Goal: Task Accomplishment & Management: Manage account settings

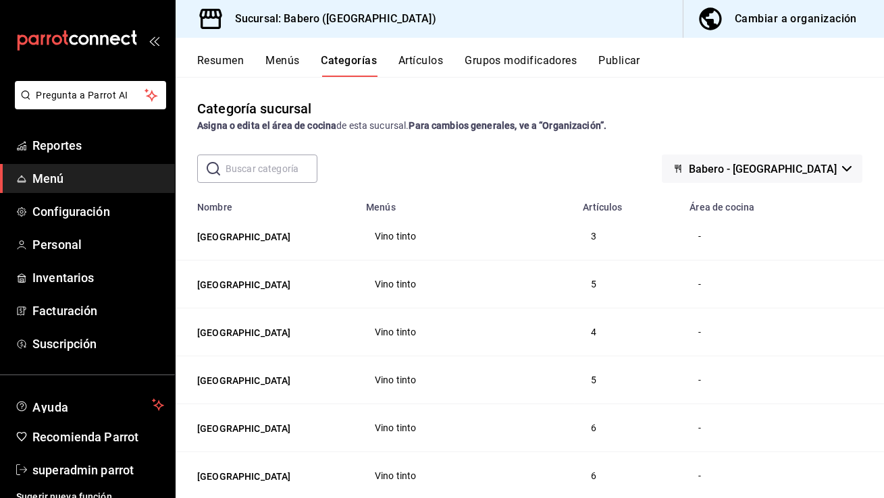
scroll to position [36, 0]
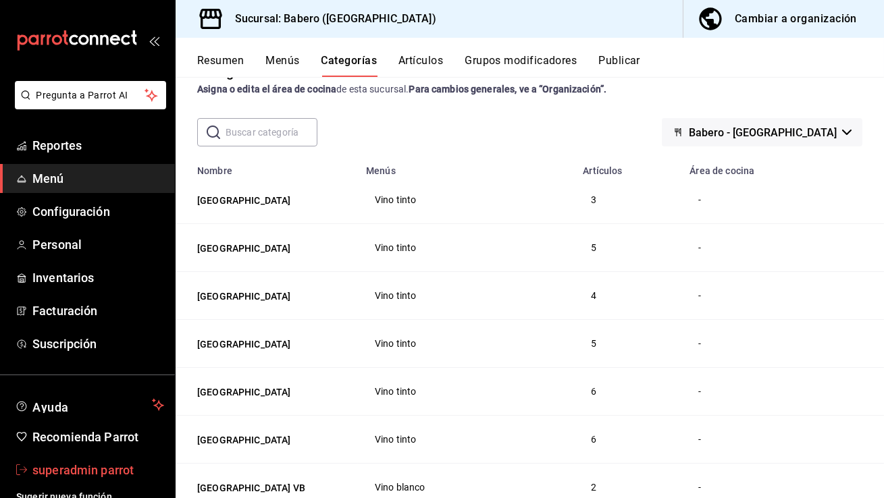
click at [99, 470] on span "superadmin parrot" at bounding box center [98, 470] width 132 height 18
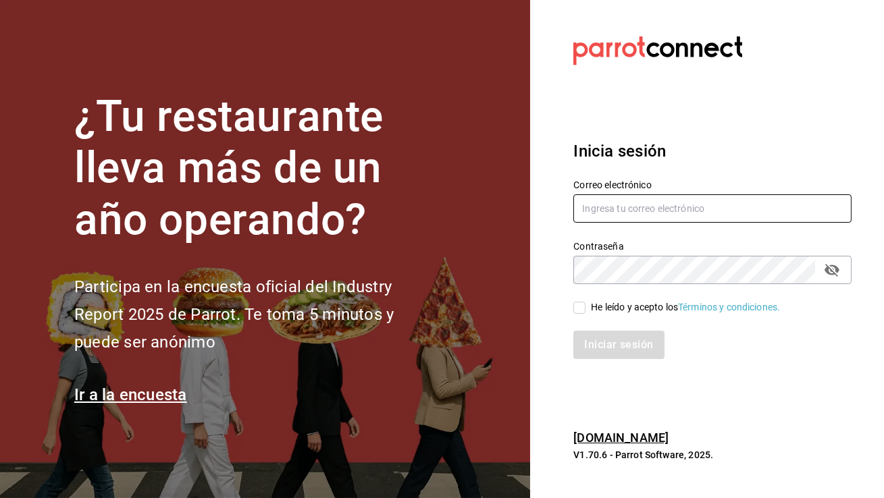
click at [641, 216] on input "text" at bounding box center [712, 208] width 278 height 28
type input "cafemoretto@veracruz.com"
click at [581, 304] on input "He leído y acepto los Términos y condiciones." at bounding box center [579, 308] width 12 height 12
checkbox input "true"
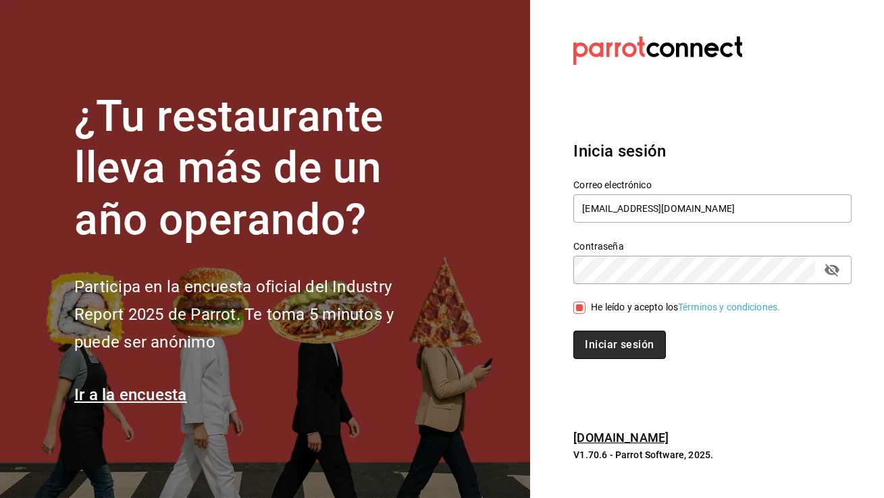
click at [597, 352] on button "Iniciar sesión" at bounding box center [619, 345] width 92 height 28
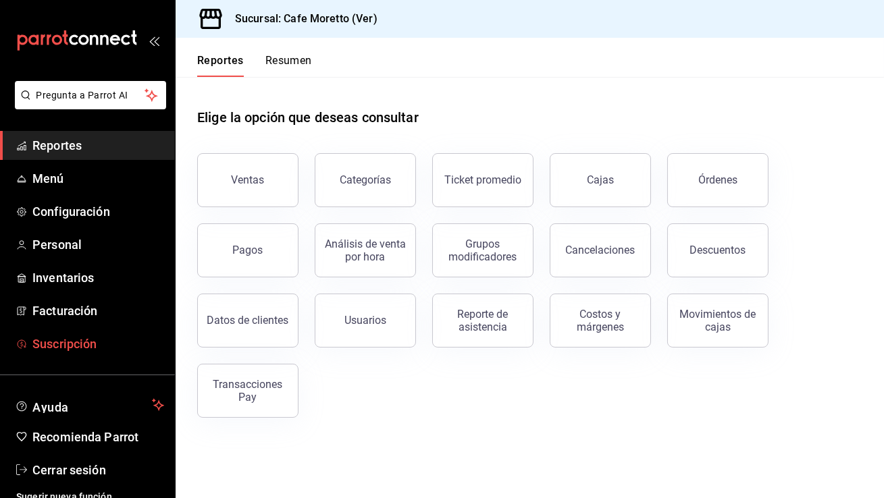
click at [67, 346] on span "Suscripción" at bounding box center [98, 344] width 132 height 18
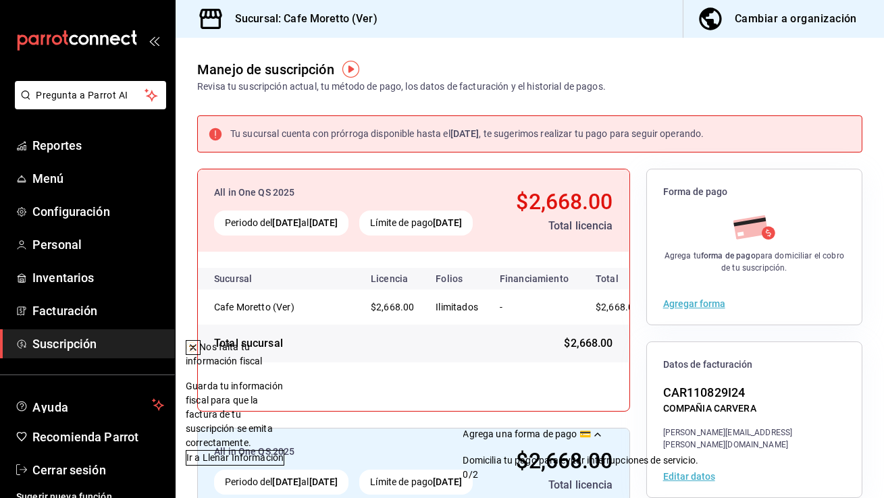
click at [196, 347] on icon at bounding box center [192, 347] width 5 height 5
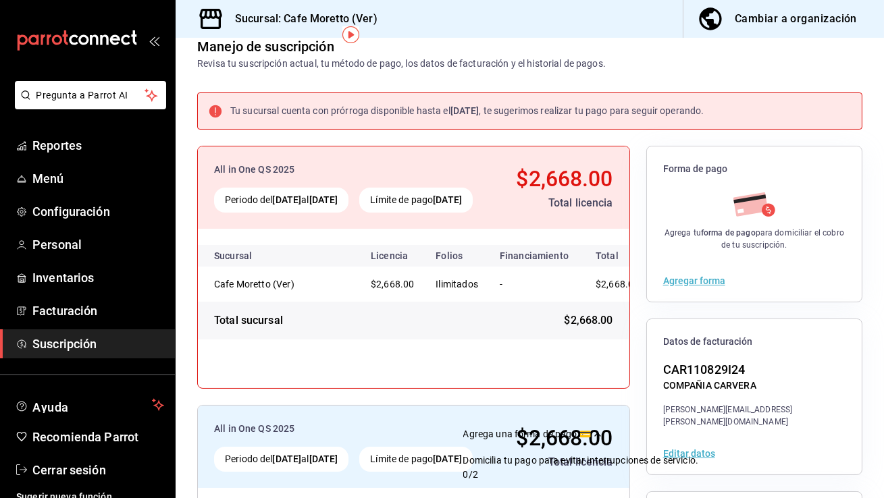
scroll to position [41, 0]
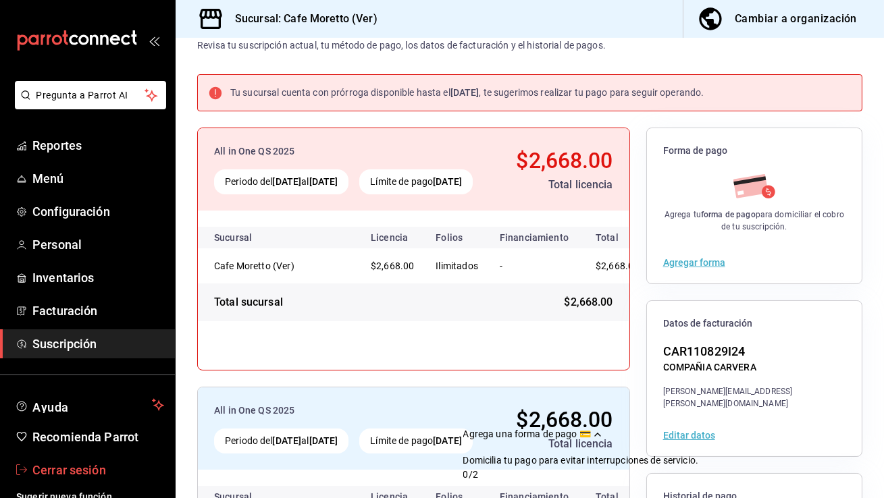
click at [82, 473] on span "Cerrar sesión" at bounding box center [98, 470] width 132 height 18
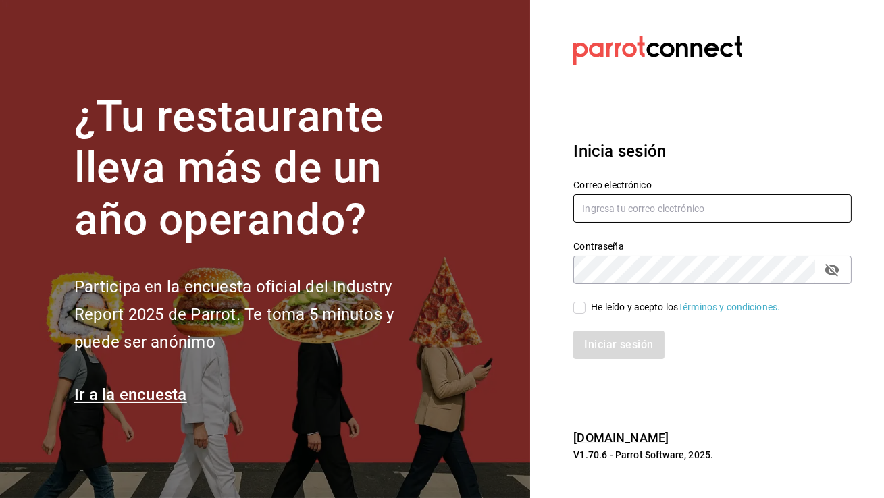
click at [634, 199] on input "text" at bounding box center [712, 208] width 278 height 28
type input "RUT"
click at [617, 211] on input "RUT" at bounding box center [712, 208] width 278 height 28
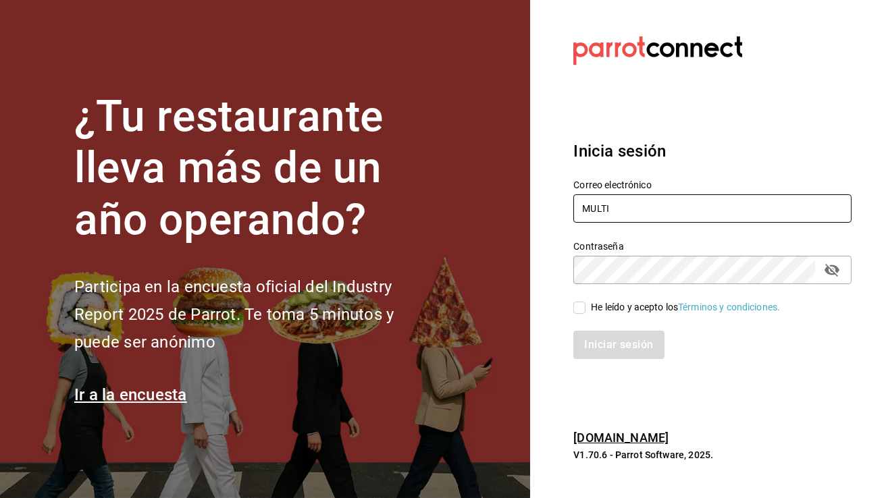
type input "multiuser@furiahacienda.com"
click at [578, 309] on input "He leído y acepto los Términos y condiciones." at bounding box center [579, 308] width 12 height 12
checkbox input "true"
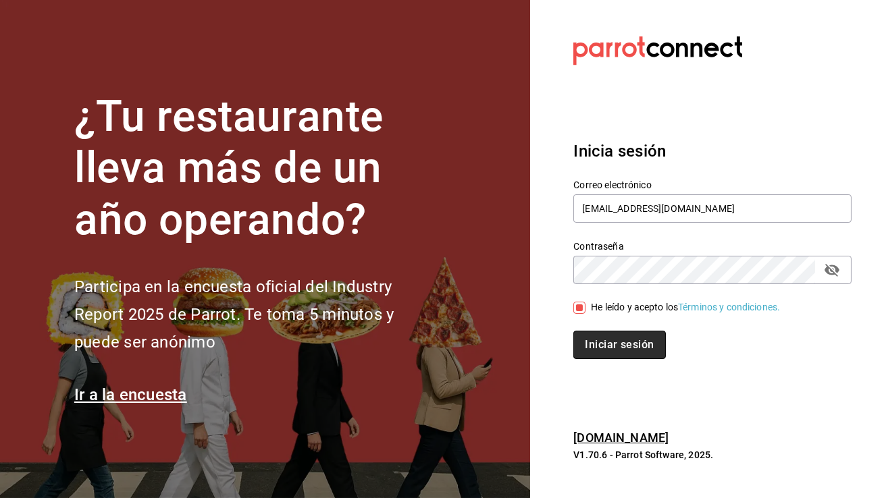
click at [596, 339] on button "Iniciar sesión" at bounding box center [619, 345] width 92 height 28
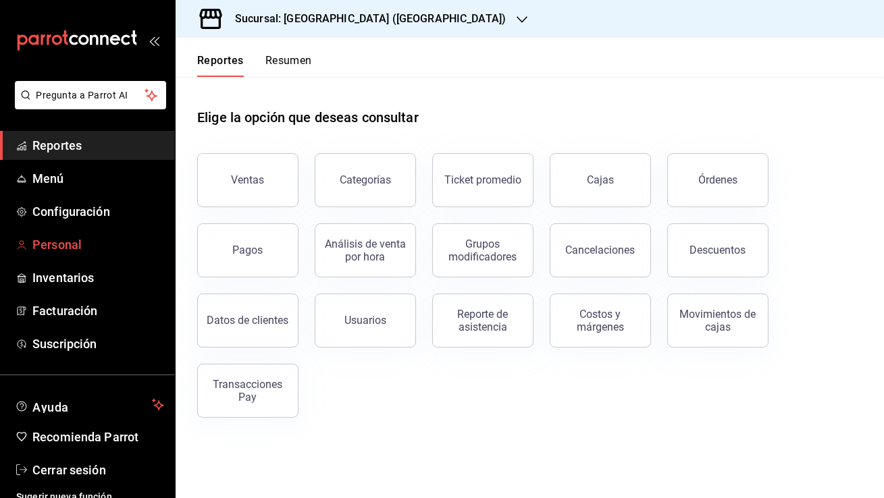
click at [80, 252] on span "Personal" at bounding box center [98, 245] width 132 height 18
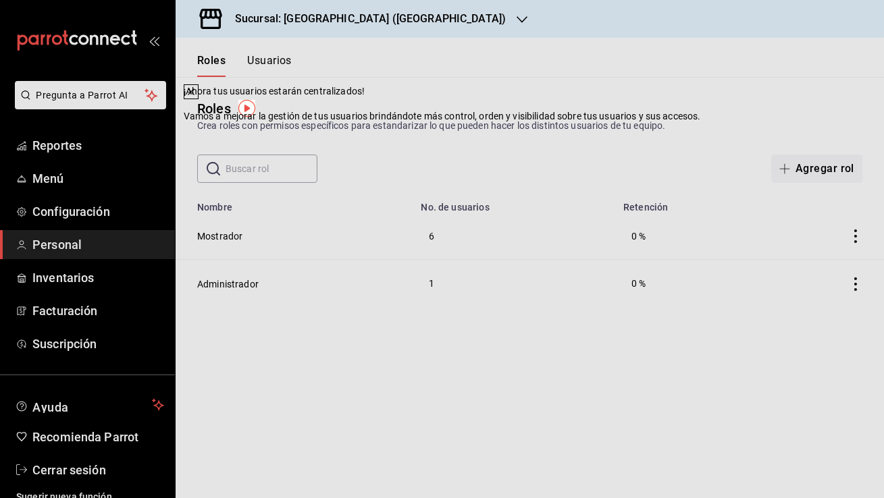
click at [196, 97] on icon at bounding box center [191, 91] width 11 height 11
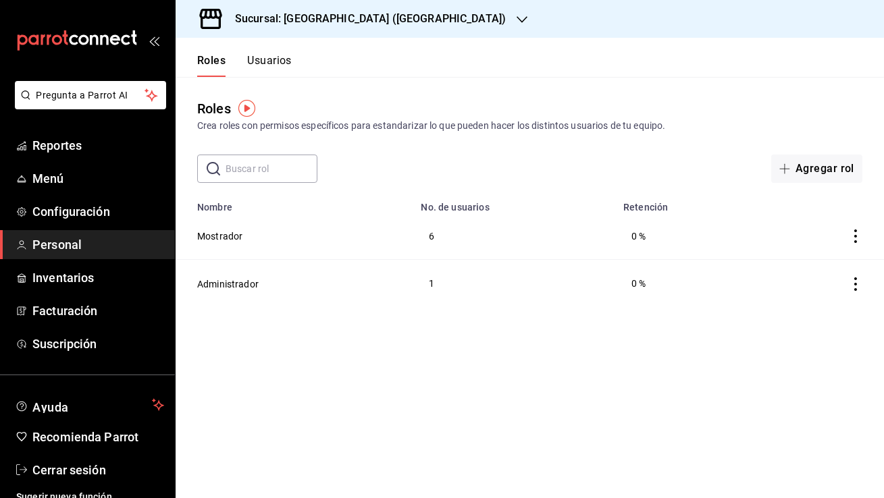
click at [281, 57] on button "Usuarios" at bounding box center [269, 65] width 45 height 23
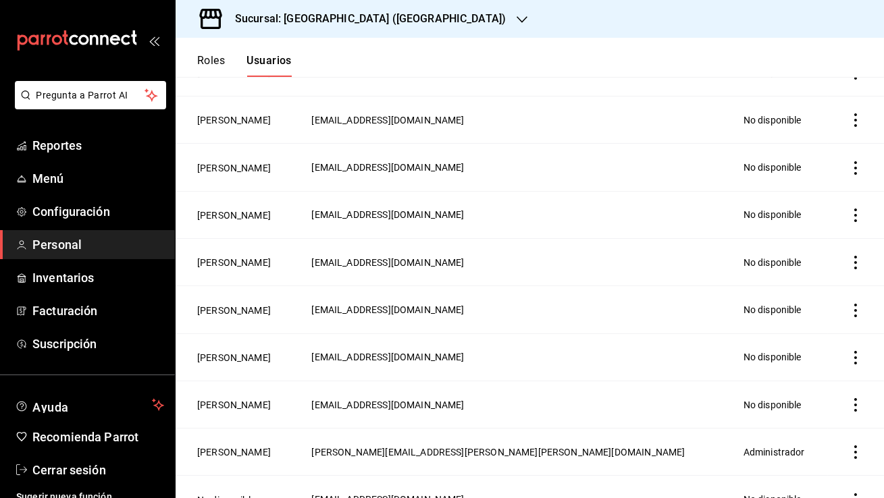
scroll to position [514, 0]
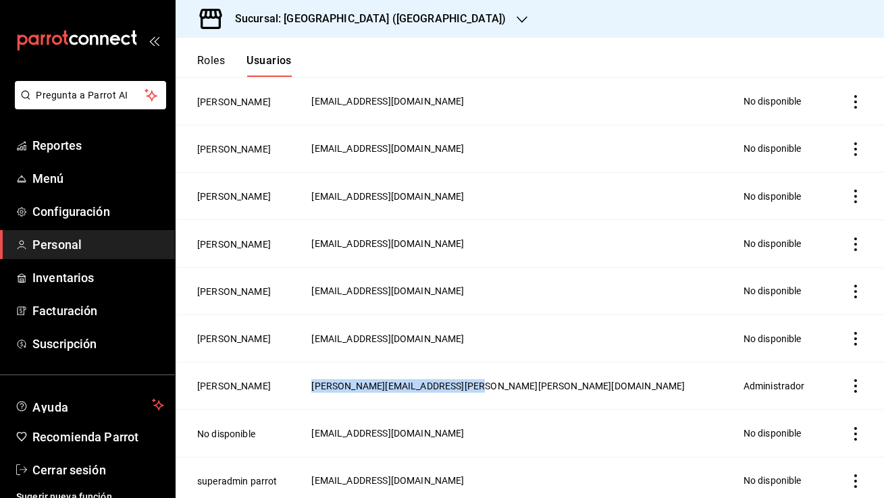
drag, startPoint x: 431, startPoint y: 383, endPoint x: 610, endPoint y: 386, distance: 178.3
click at [610, 386] on td "ruth.aguilar.dominguez@gmail.com" at bounding box center [518, 386] width 431 height 47
copy span "ruth.aguilar.dominguez@gmail.com"
click at [112, 169] on link "Menú" at bounding box center [87, 178] width 175 height 29
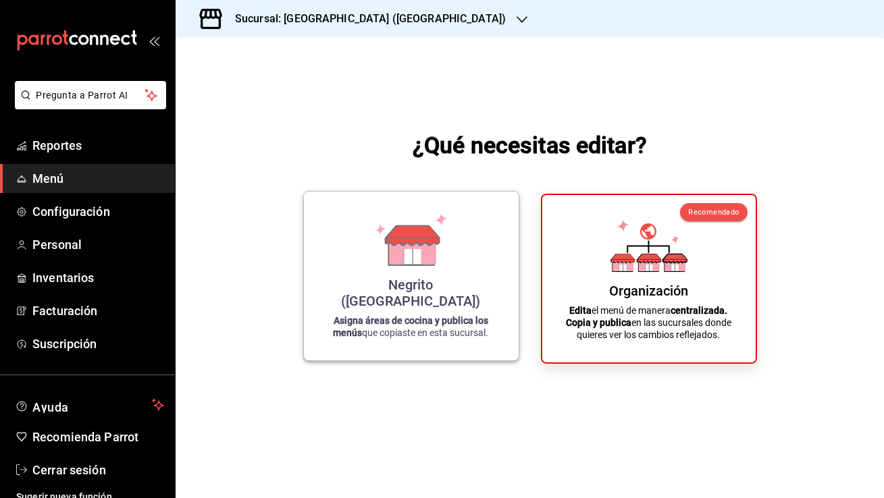
click at [462, 247] on div "Negrito (Chiapas) Asigna áreas de cocina y publica los menús que copiaste en es…" at bounding box center [411, 276] width 182 height 147
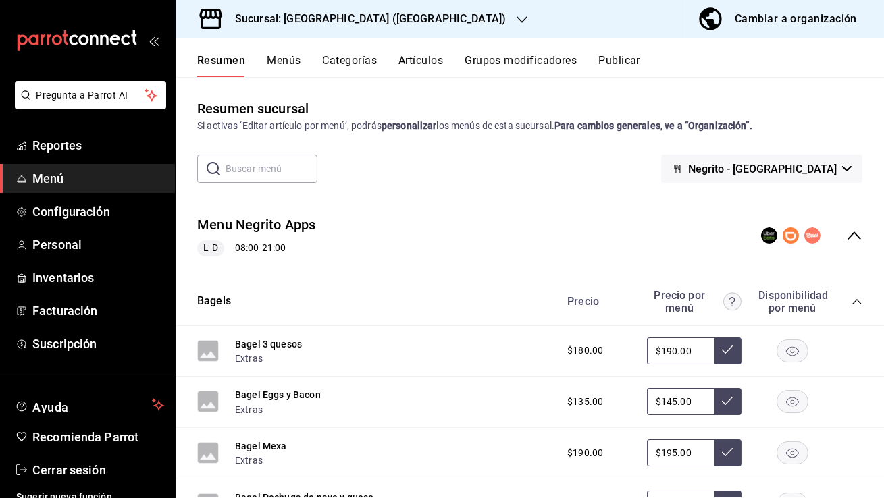
click at [618, 60] on button "Publicar" at bounding box center [619, 65] width 42 height 23
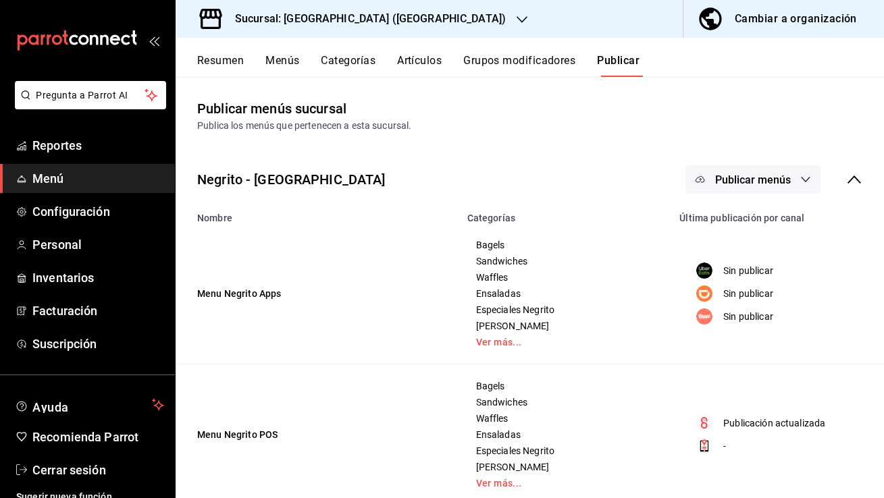
click at [724, 173] on span "Publicar menús" at bounding box center [753, 179] width 76 height 13
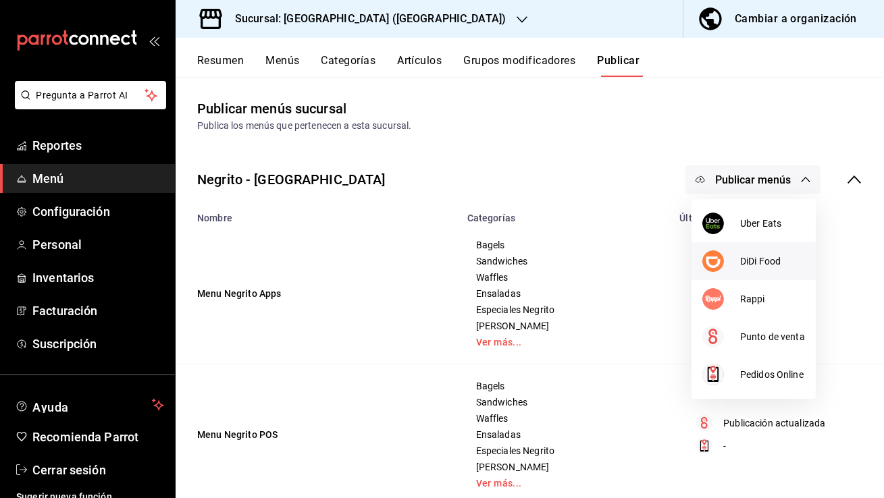
click at [749, 251] on li "DiDi Food" at bounding box center [753, 261] width 124 height 38
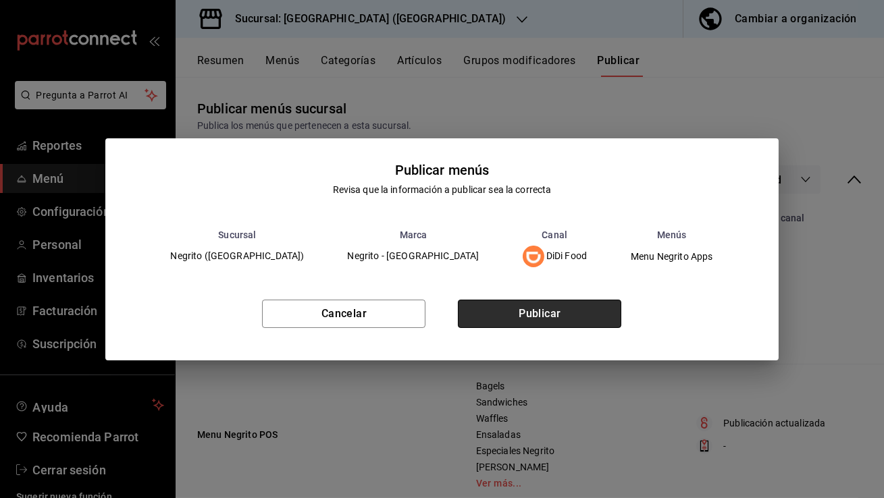
click at [544, 308] on button "Publicar" at bounding box center [539, 314] width 163 height 28
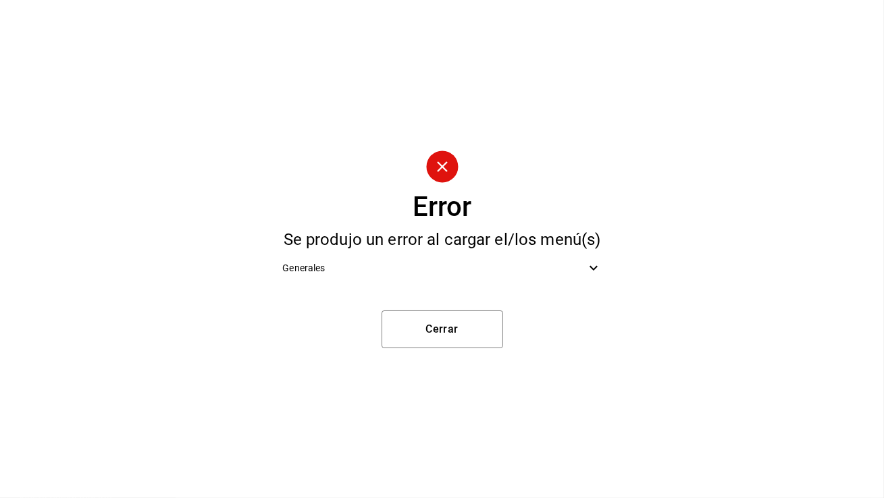
click at [473, 268] on span "Generales" at bounding box center [433, 268] width 302 height 14
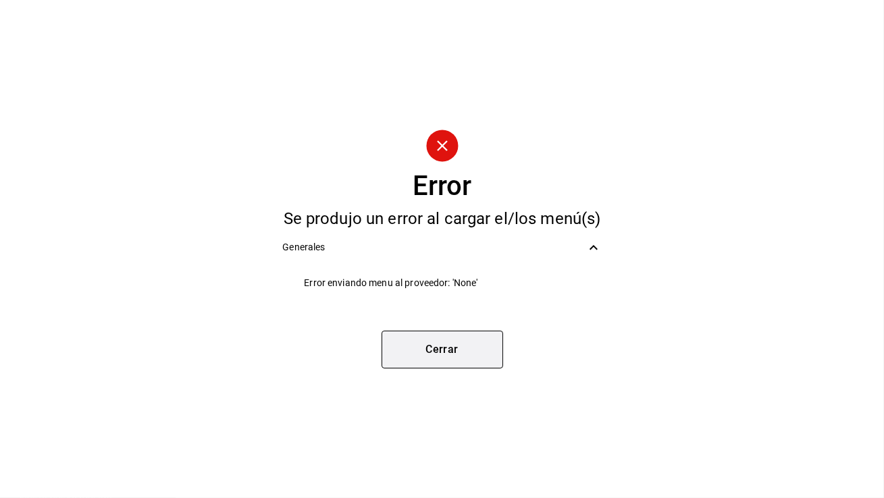
click at [439, 351] on button "Cerrar" at bounding box center [442, 350] width 122 height 38
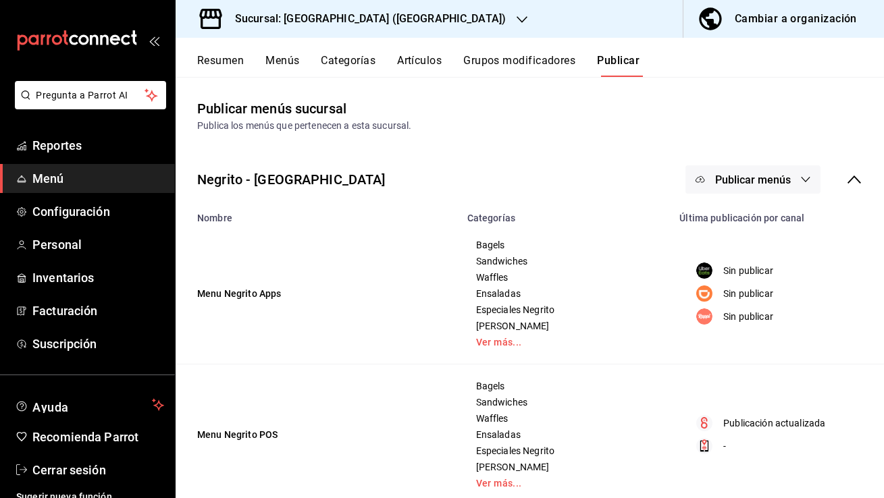
click at [772, 184] on span "Publicar menús" at bounding box center [753, 179] width 76 height 13
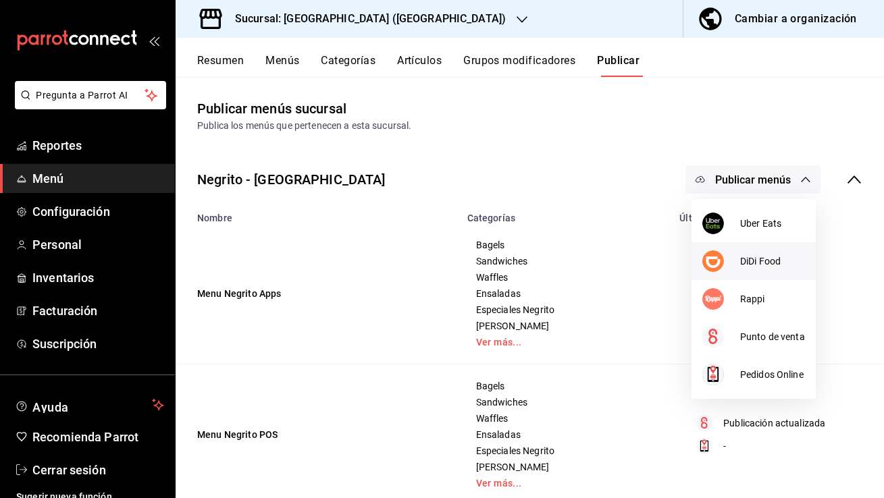
click at [733, 264] on div at bounding box center [721, 261] width 38 height 22
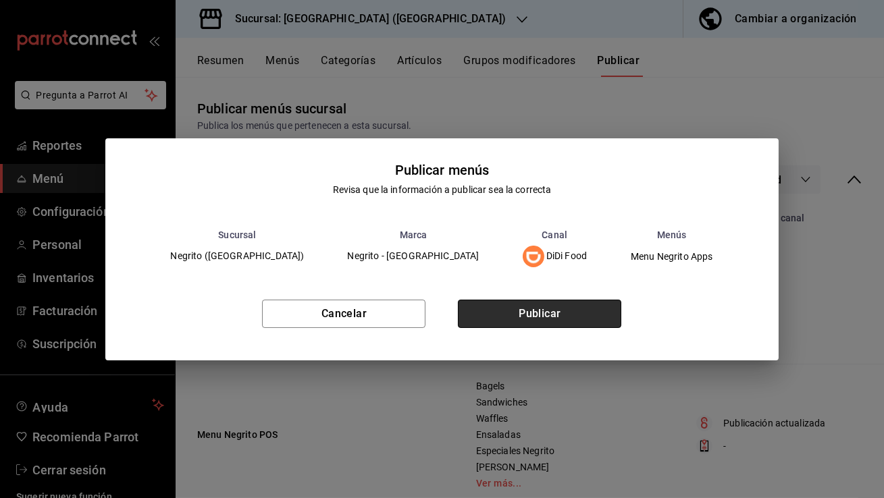
click at [510, 311] on button "Publicar" at bounding box center [539, 314] width 163 height 28
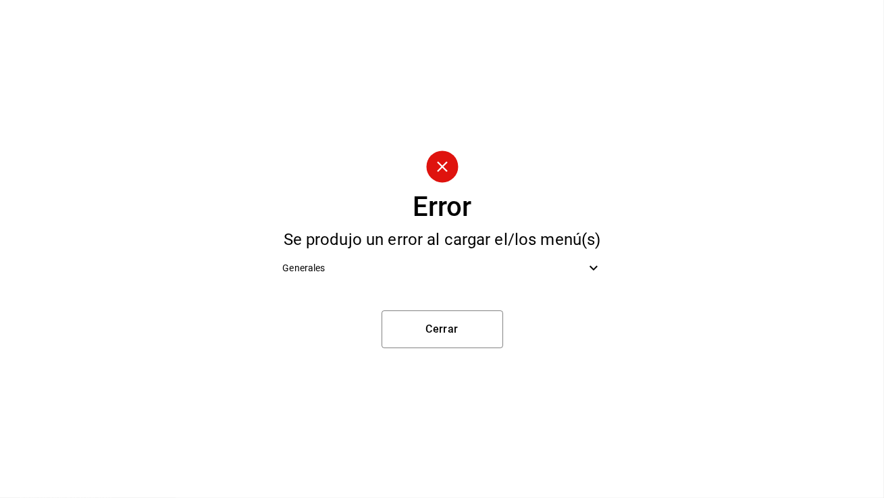
click at [423, 270] on span "Generales" at bounding box center [433, 268] width 302 height 14
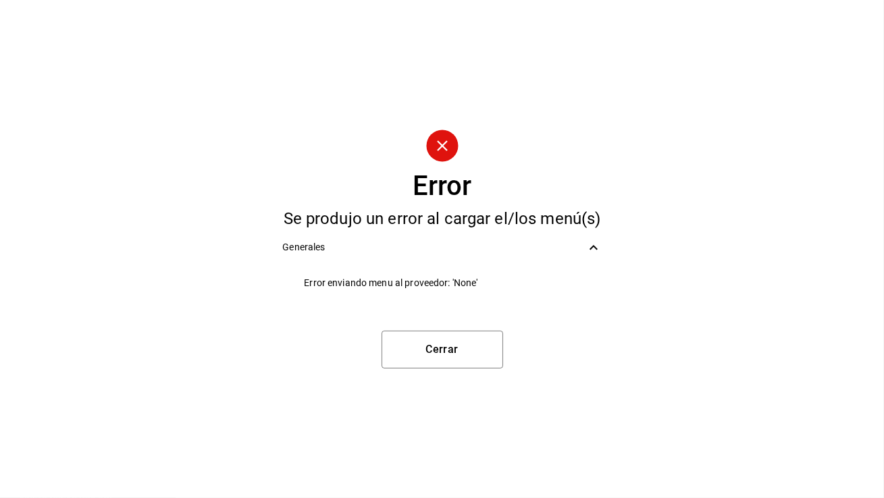
click at [423, 270] on li "Error enviando menu al proveedor: 'None'" at bounding box center [441, 283] width 340 height 30
click at [439, 347] on button "Cerrar" at bounding box center [442, 350] width 122 height 38
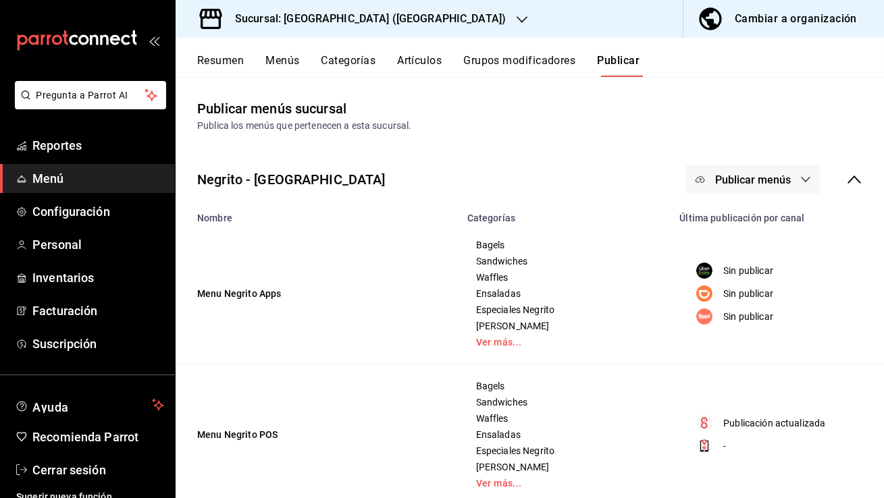
click at [744, 178] on span "Publicar menús" at bounding box center [753, 179] width 76 height 13
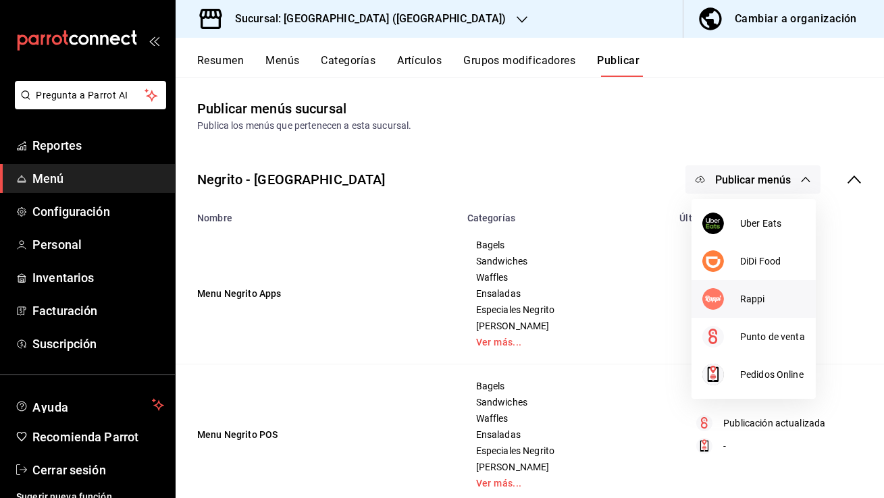
click at [730, 292] on div at bounding box center [721, 299] width 38 height 22
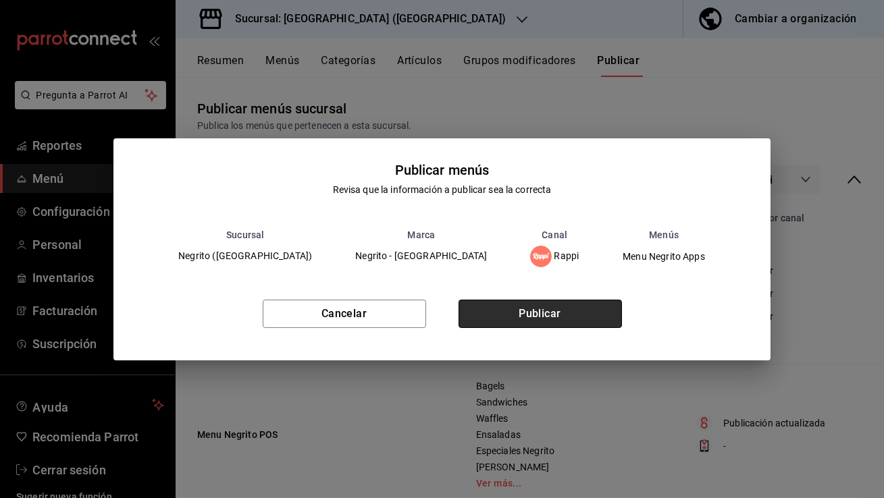
click at [536, 310] on button "Publicar" at bounding box center [539, 314] width 163 height 28
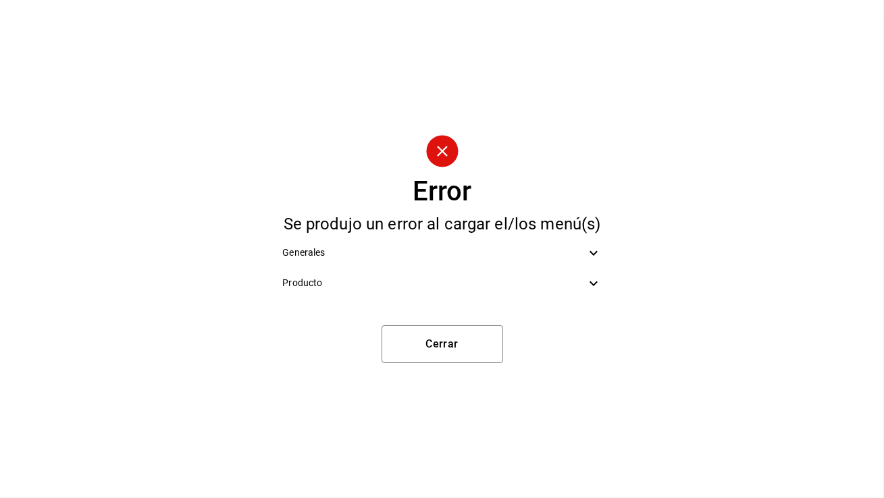
click at [463, 287] on span "Producto" at bounding box center [433, 283] width 302 height 14
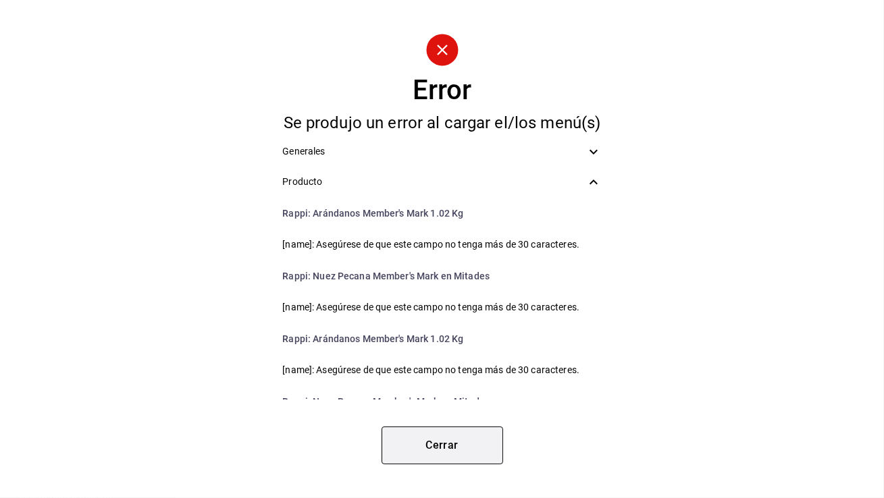
drag, startPoint x: 432, startPoint y: 422, endPoint x: 432, endPoint y: 431, distance: 8.8
click at [432, 423] on div "Error Se produjo un error al cargar el/los menú(s) Generales Producto Rappi : A…" at bounding box center [442, 249] width 884 height 498
click at [429, 452] on button "Cerrar" at bounding box center [442, 446] width 122 height 38
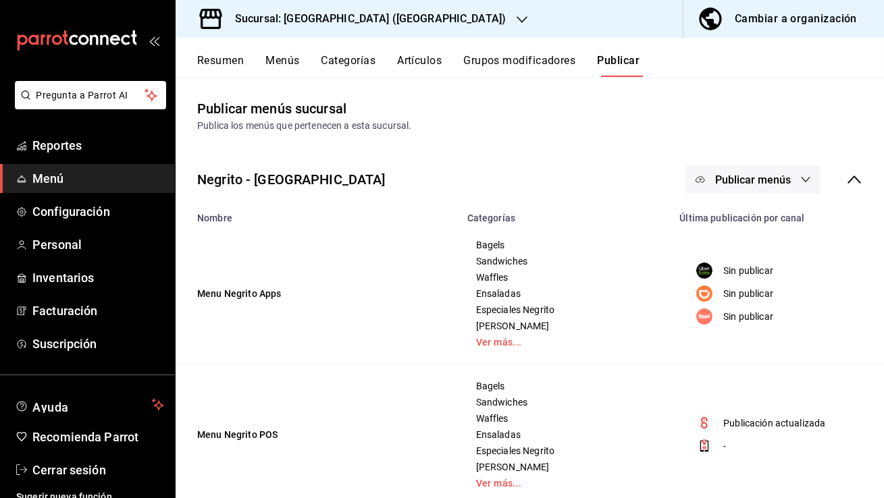
click at [744, 167] on button "Publicar menús" at bounding box center [752, 179] width 135 height 28
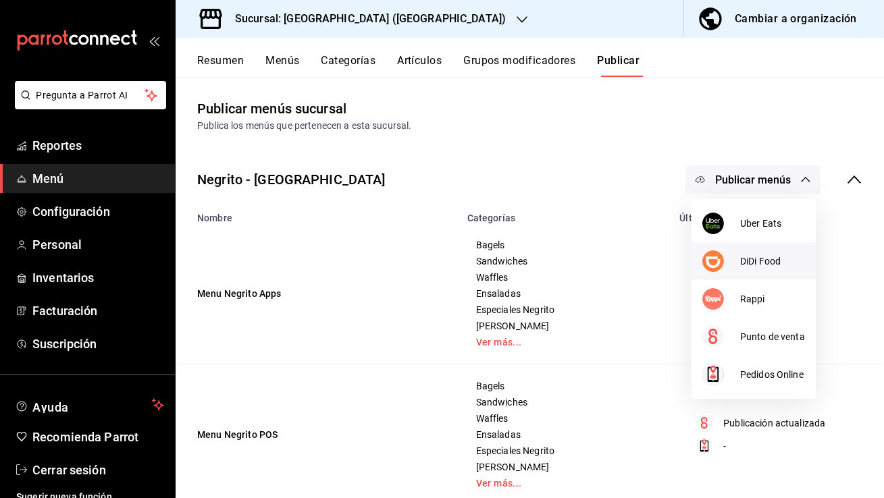
click at [719, 246] on li "DiDi Food" at bounding box center [753, 261] width 124 height 38
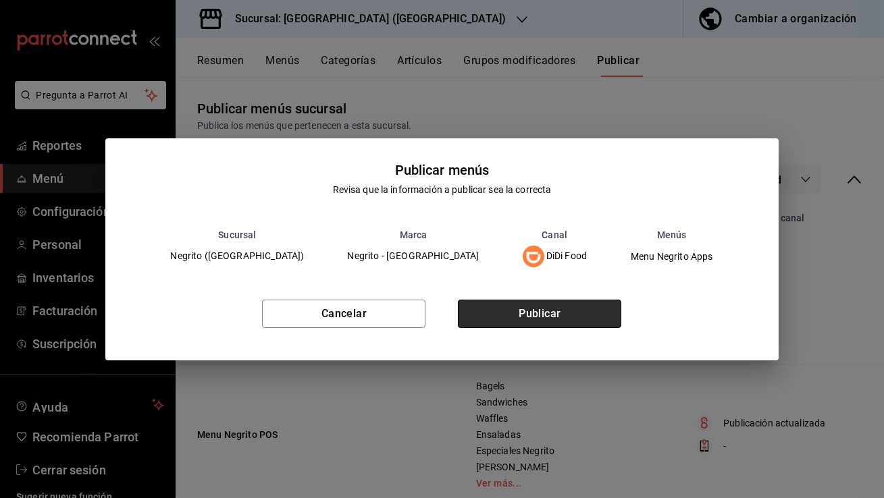
click at [542, 300] on button "Publicar" at bounding box center [539, 314] width 163 height 28
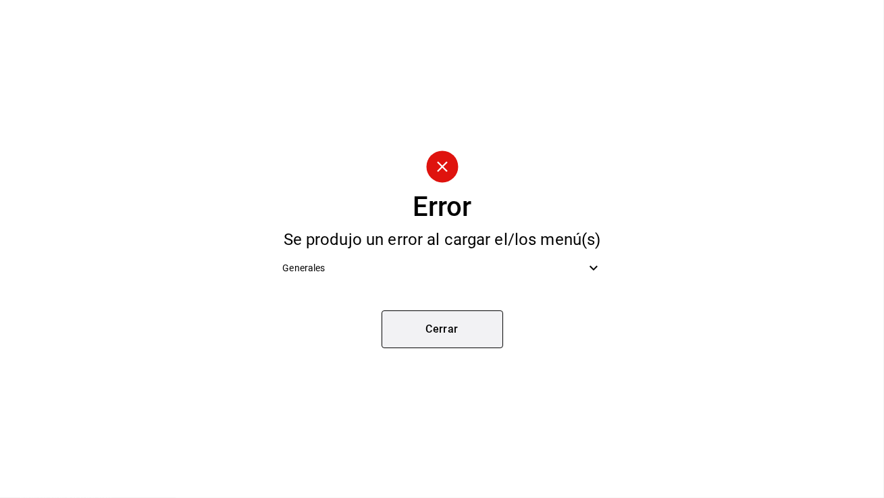
click at [456, 332] on button "Cerrar" at bounding box center [442, 330] width 122 height 38
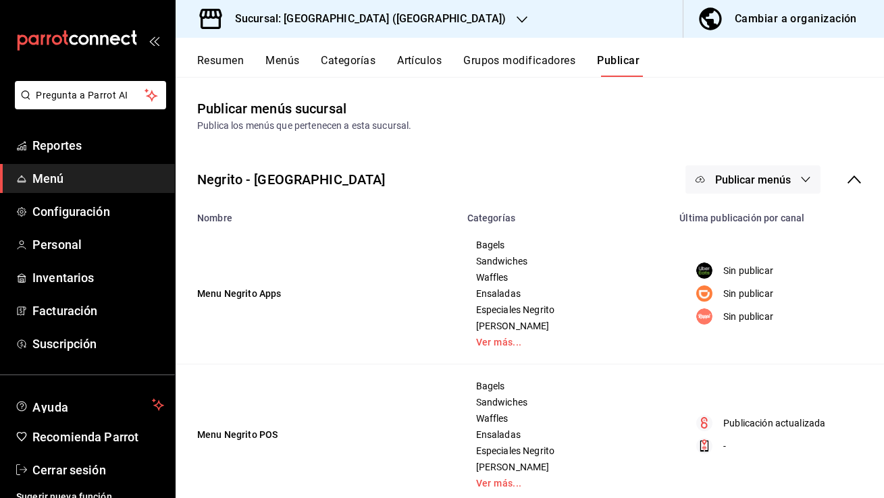
click at [718, 178] on span "Publicar menús" at bounding box center [753, 179] width 76 height 13
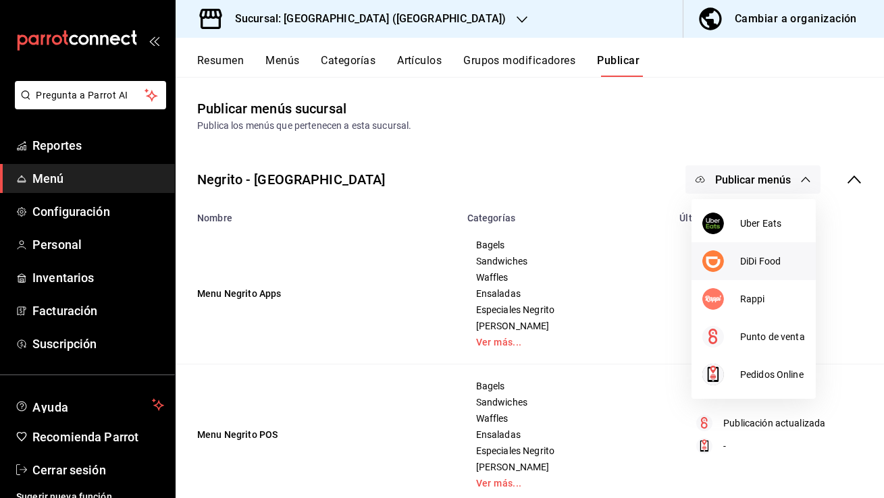
click at [733, 261] on div at bounding box center [721, 261] width 38 height 22
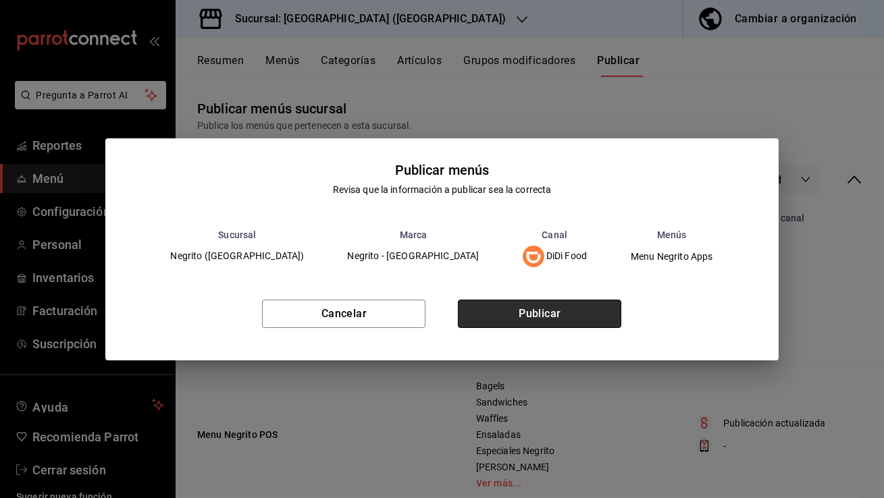
click at [508, 310] on button "Publicar" at bounding box center [539, 314] width 163 height 28
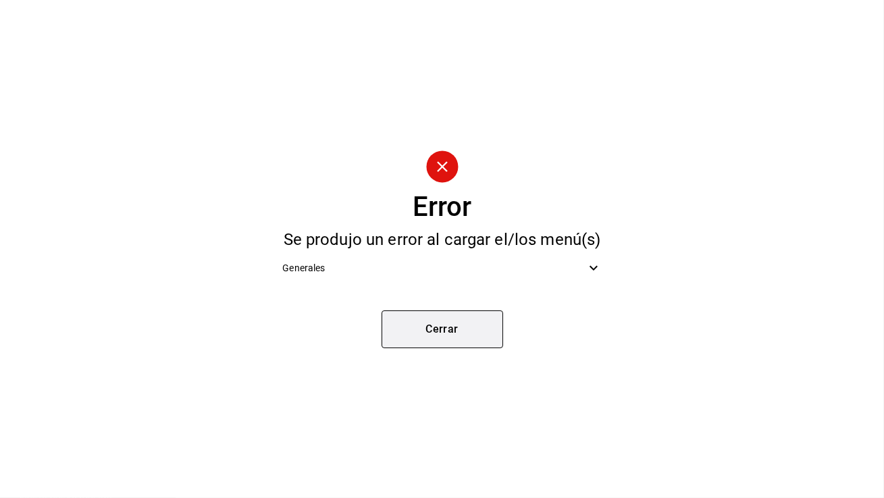
click at [456, 329] on button "Cerrar" at bounding box center [442, 330] width 122 height 38
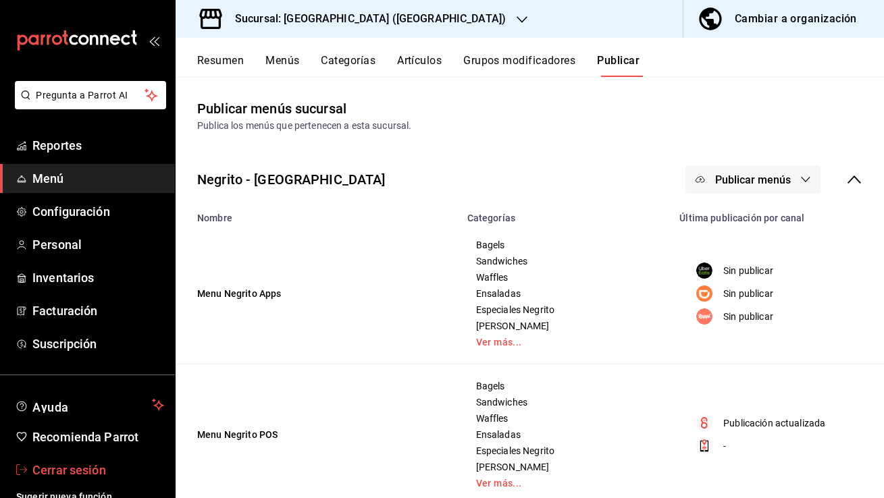
click at [110, 466] on span "Cerrar sesión" at bounding box center [98, 470] width 132 height 18
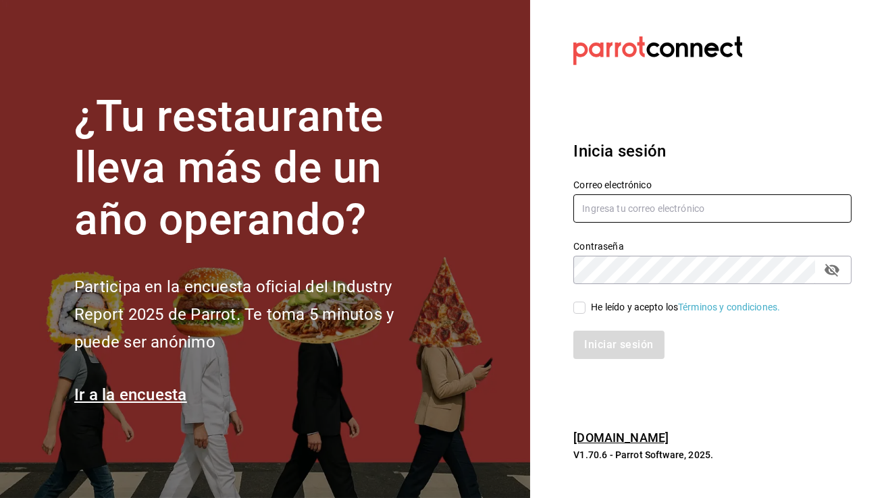
click at [664, 213] on input "text" at bounding box center [712, 208] width 278 height 28
paste input "[EMAIL_ADDRESS][DOMAIN_NAME]"
type input "[EMAIL_ADDRESS][DOMAIN_NAME]"
click at [579, 307] on input "He leído y acepto los Términos y condiciones." at bounding box center [579, 308] width 12 height 12
checkbox input "true"
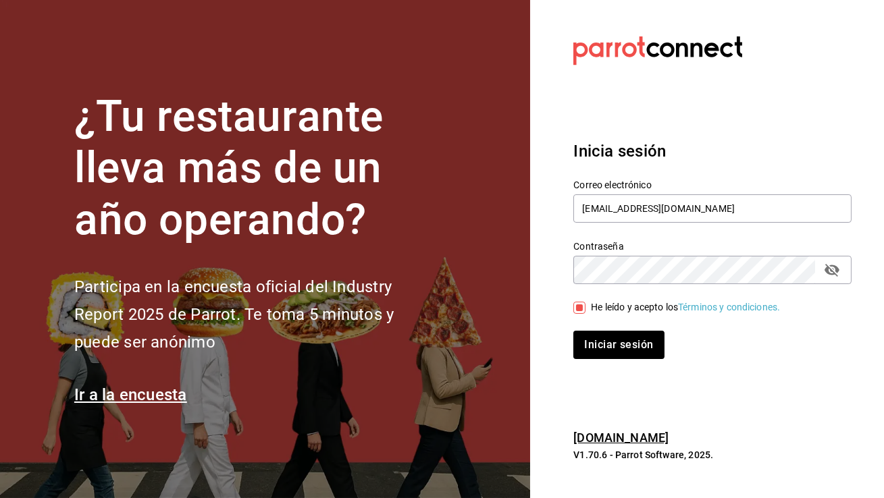
click at [831, 269] on icon "passwordField" at bounding box center [831, 270] width 15 height 13
click at [650, 338] on button "Iniciar sesión" at bounding box center [619, 345] width 92 height 28
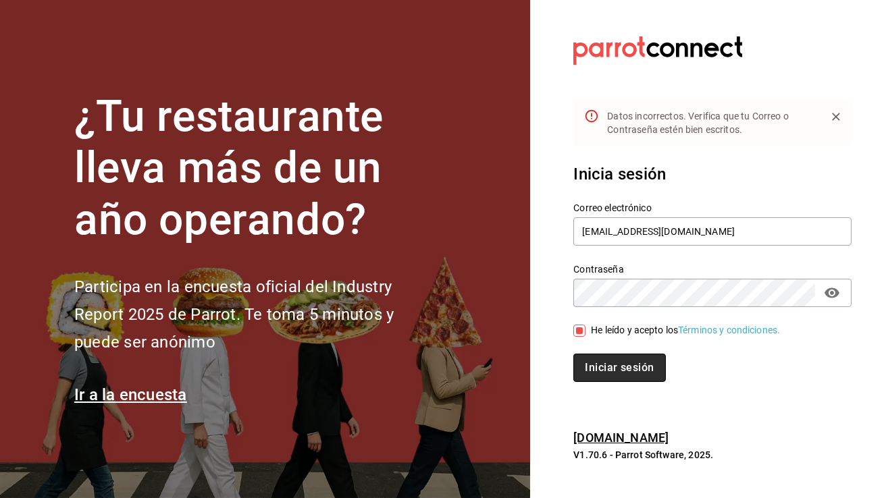
click at [624, 372] on button "Iniciar sesión" at bounding box center [619, 368] width 92 height 28
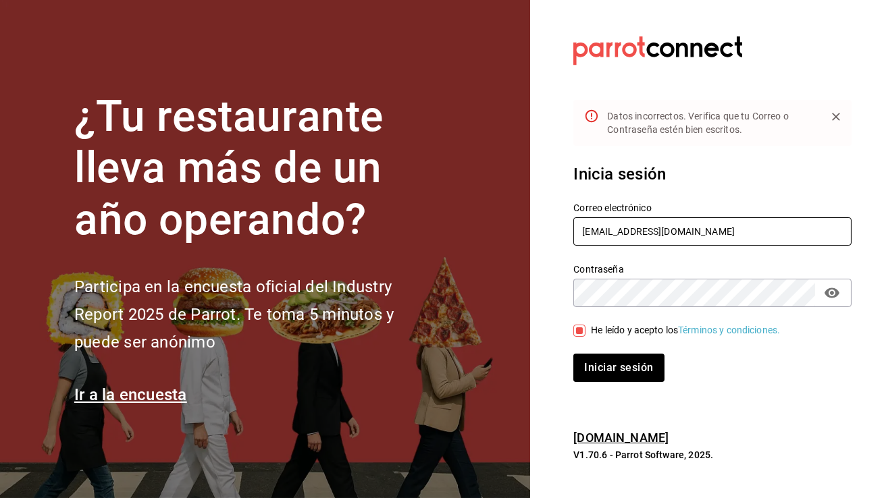
click at [671, 225] on input "nunezluckyfacturas@gmail.com" at bounding box center [712, 231] width 278 height 28
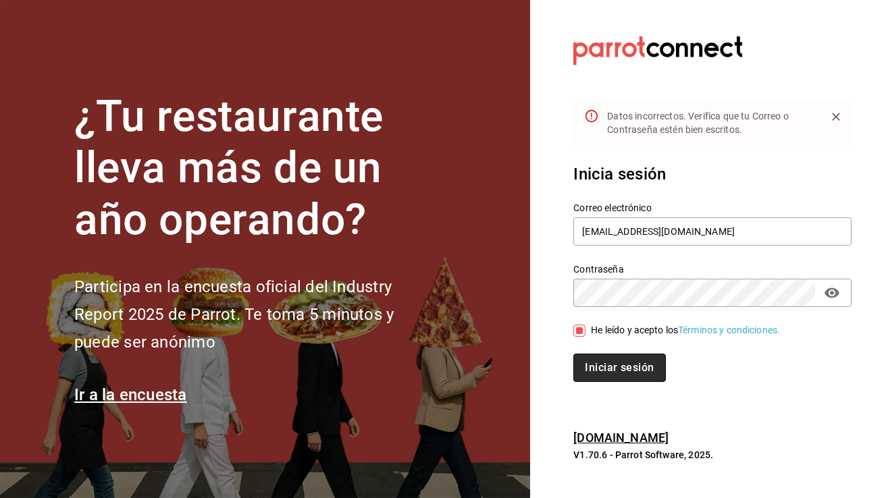
click at [605, 371] on button "Iniciar sesión" at bounding box center [619, 368] width 92 height 28
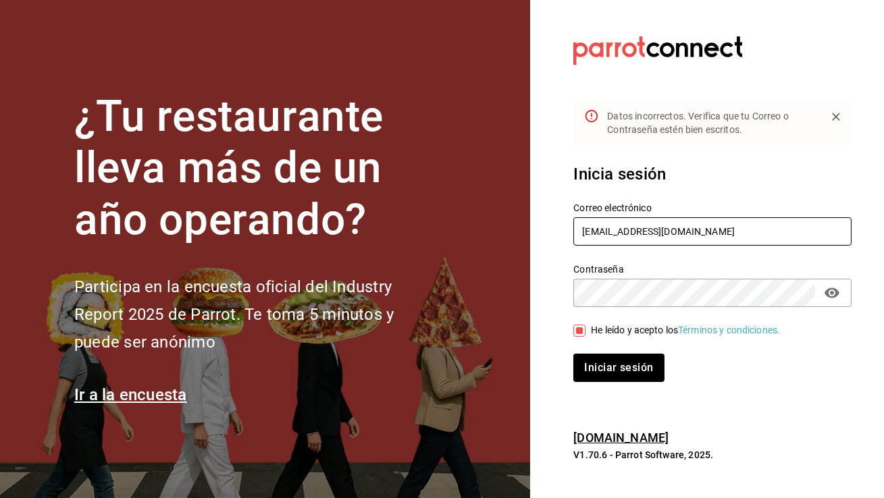
click at [751, 234] on input "nunezluckyfacturas@gmail.com" at bounding box center [712, 231] width 278 height 28
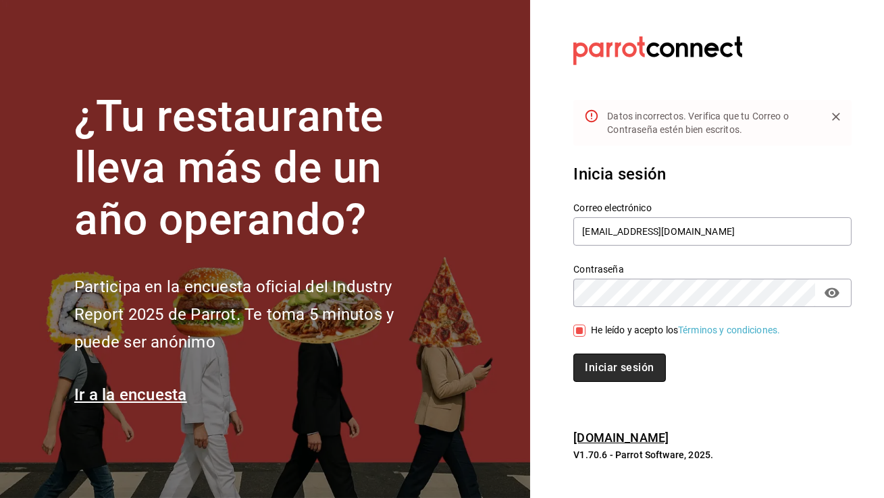
click at [616, 363] on button "Iniciar sesión" at bounding box center [619, 368] width 92 height 28
click at [623, 369] on button "Iniciar sesión" at bounding box center [619, 368] width 92 height 28
click at [614, 355] on button "Iniciar sesión" at bounding box center [619, 368] width 92 height 28
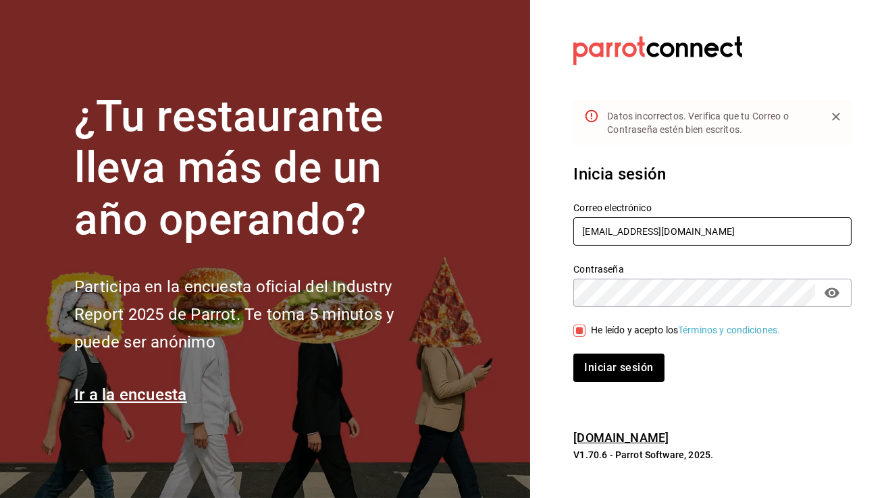
click at [634, 223] on input "nunezluckyfacturas@gmail.com" at bounding box center [712, 231] width 278 height 28
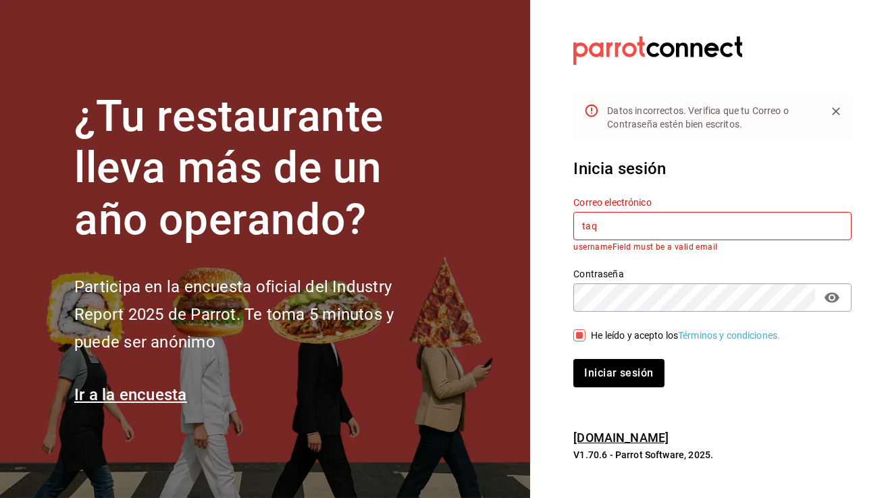
type input "taqueriabeantown@cdmx.com"
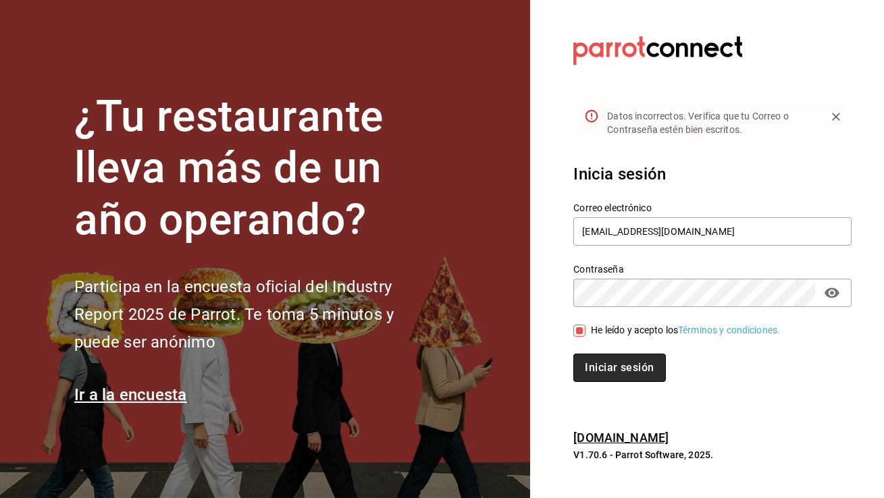
click at [597, 362] on button "Iniciar sesión" at bounding box center [619, 368] width 92 height 28
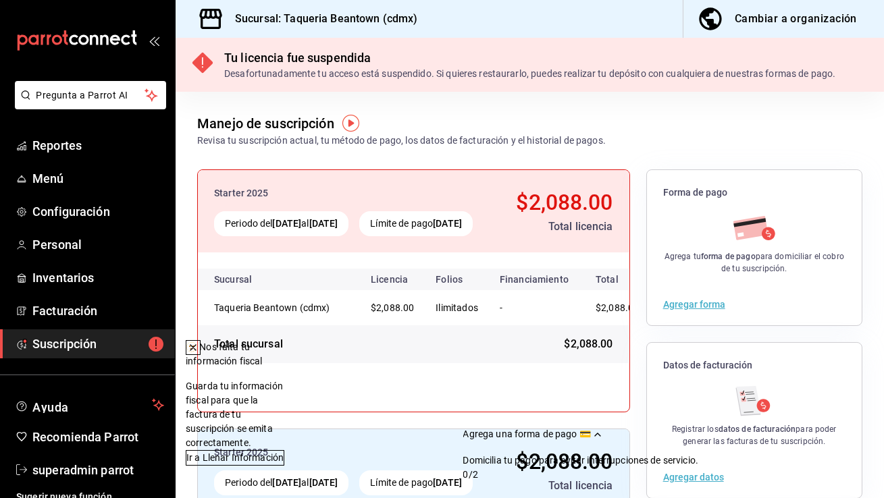
click at [198, 353] on icon at bounding box center [193, 347] width 11 height 11
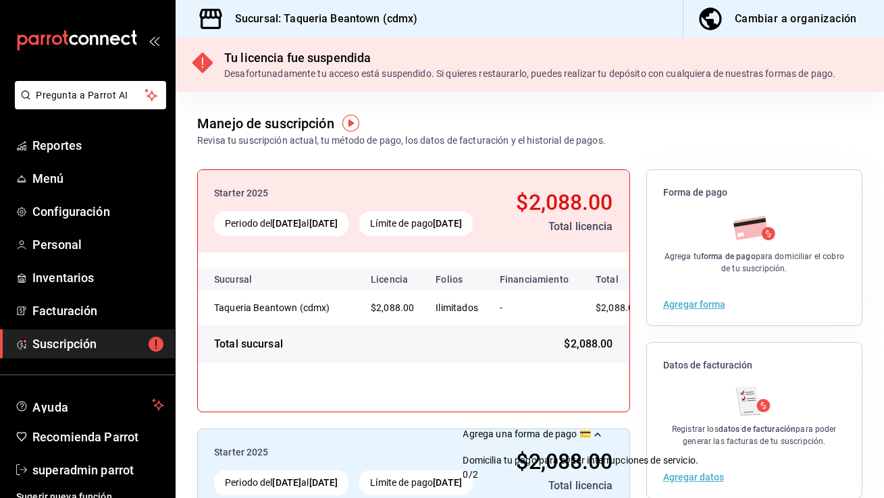
click at [115, 230] on ul "Reportes Menú Configuración Personal Inventarios Facturación Suscripción" at bounding box center [87, 245] width 175 height 228
click at [61, 211] on span "Configuración" at bounding box center [98, 212] width 132 height 18
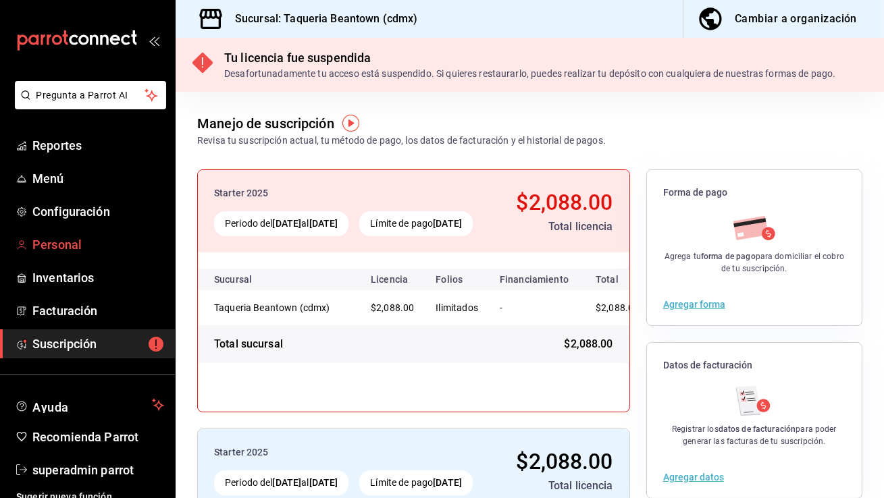
click at [63, 246] on span "Personal" at bounding box center [98, 245] width 132 height 18
click at [91, 474] on span "superadmin parrot" at bounding box center [98, 470] width 132 height 18
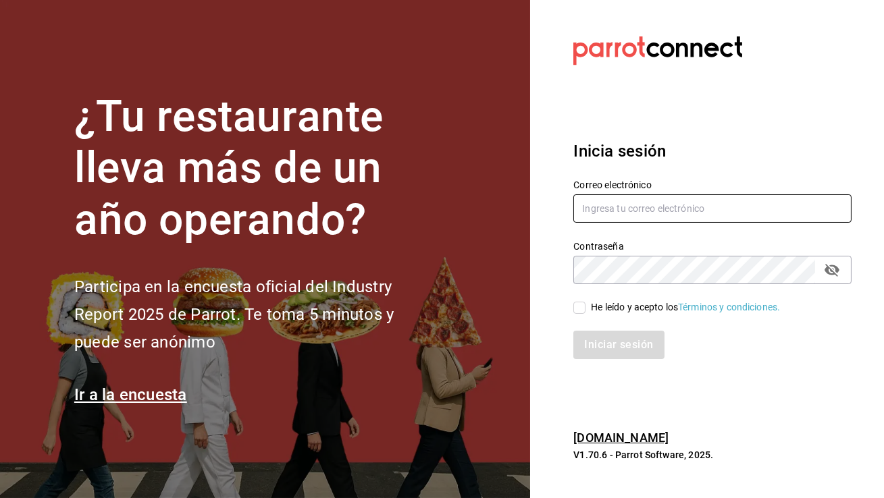
click at [657, 207] on input "text" at bounding box center [712, 208] width 278 height 28
click at [668, 210] on input "nunez" at bounding box center [712, 208] width 278 height 28
paste input "luckyfacturas@gmail.com"
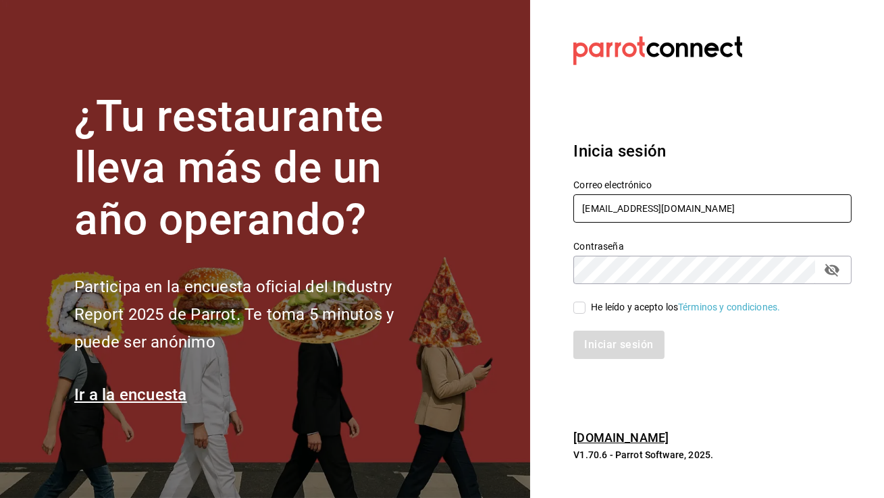
type input "nunezluckyfacturas@gmail.com"
click at [832, 266] on icon "passwordField" at bounding box center [831, 270] width 15 height 13
click at [577, 310] on input "He leído y acepto los Términos y condiciones." at bounding box center [579, 308] width 12 height 12
checkbox input "true"
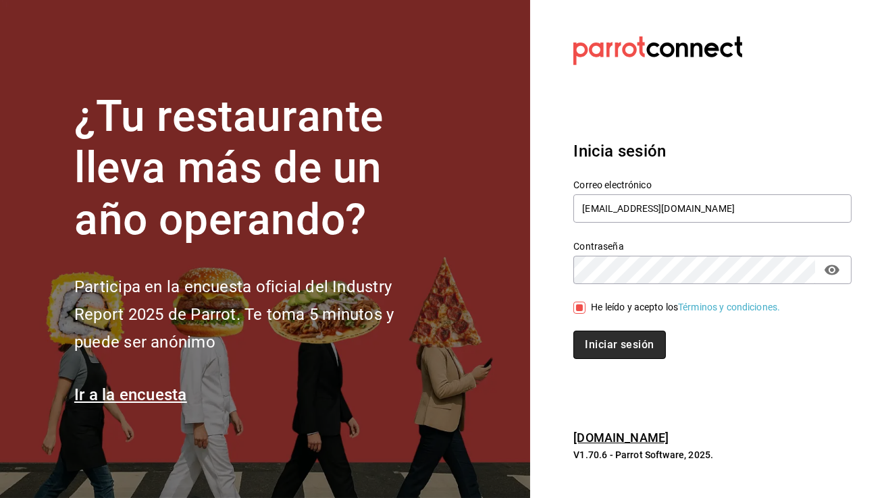
click at [597, 346] on button "Iniciar sesión" at bounding box center [619, 345] width 92 height 28
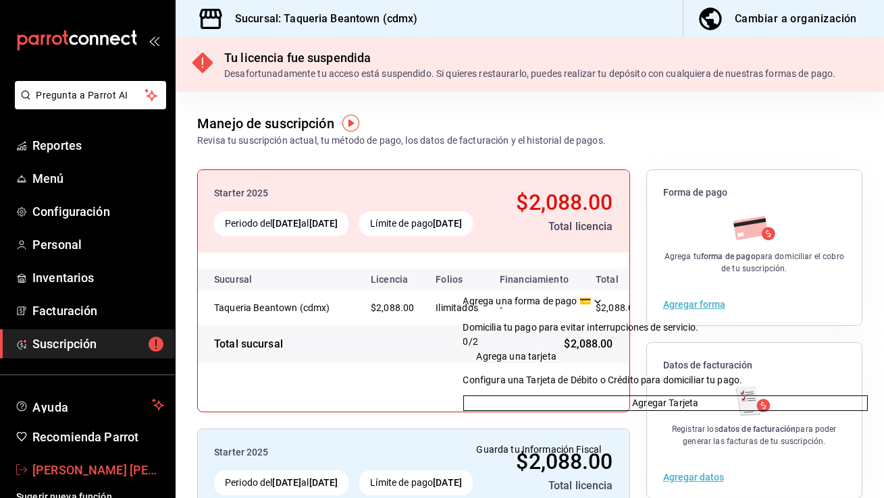
click at [69, 475] on span "[PERSON_NAME] [PERSON_NAME]" at bounding box center [98, 470] width 132 height 18
